Goal: Task Accomplishment & Management: Manage account settings

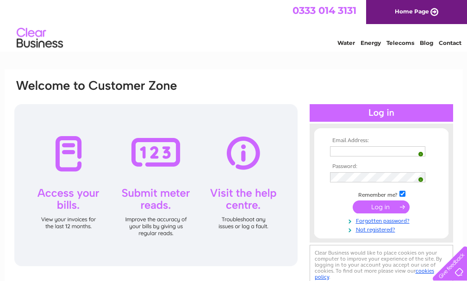
click at [418, 153] on span "1" at bounding box center [420, 154] width 5 height 5
type input "[EMAIL_ADDRESS][DOMAIN_NAME]"
click at [381, 207] on input "submit" at bounding box center [380, 206] width 57 height 13
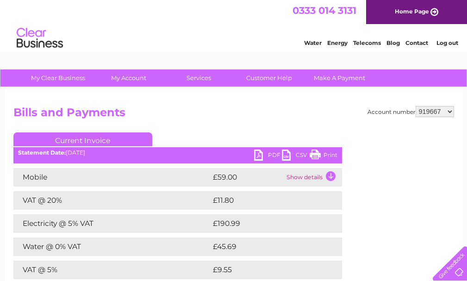
click at [452, 112] on select "919667 1010008" at bounding box center [434, 111] width 38 height 11
select select "1010008"
click at [415, 106] on select "919667 1010008" at bounding box center [434, 111] width 38 height 11
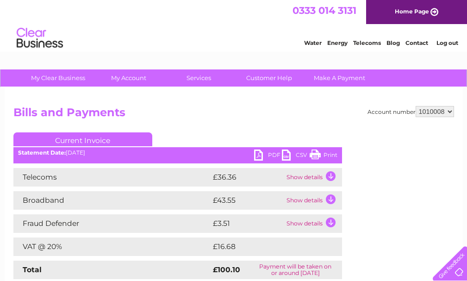
click at [266, 156] on link "PDF" at bounding box center [268, 155] width 28 height 13
click at [448, 43] on link "Log out" at bounding box center [447, 42] width 22 height 7
